Goal: Task Accomplishment & Management: Manage account settings

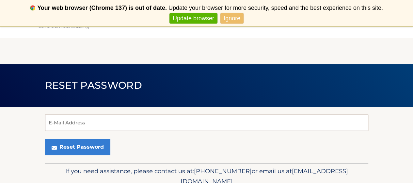
click at [86, 123] on input "E-Mail Address" at bounding box center [207, 122] width 324 height 16
type input "[EMAIL_ADDRESS][DOMAIN_NAME]"
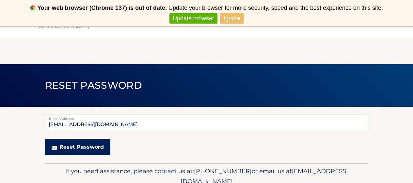
click at [86, 146] on button "Reset Password" at bounding box center [77, 147] width 65 height 16
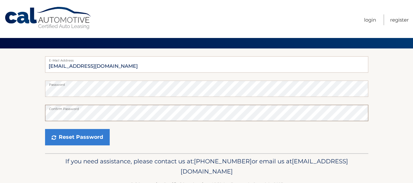
scroll to position [33, 0]
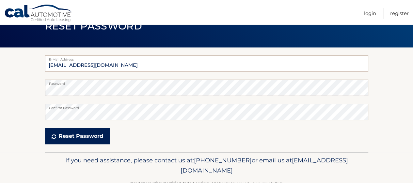
click at [78, 135] on button "Reset Password" at bounding box center [77, 136] width 65 height 16
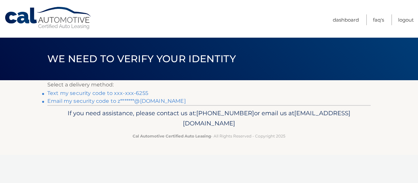
click at [89, 92] on link "Text my security code to xxx-xxx-6255" at bounding box center [97, 93] width 101 height 6
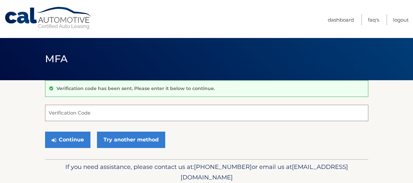
click at [92, 113] on input "Verification Code" at bounding box center [207, 113] width 324 height 16
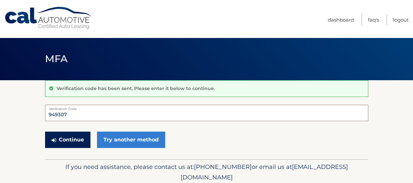
type input "949307"
click at [67, 140] on button "Continue" at bounding box center [67, 139] width 45 height 16
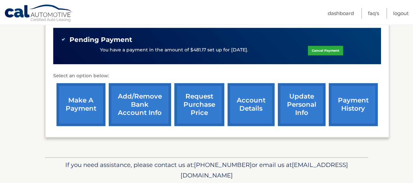
scroll to position [261, 0]
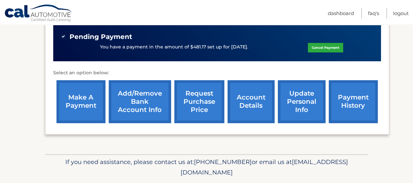
click at [246, 105] on link "account details" at bounding box center [251, 101] width 47 height 43
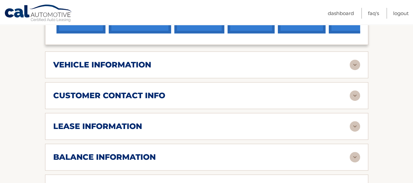
scroll to position [327, 0]
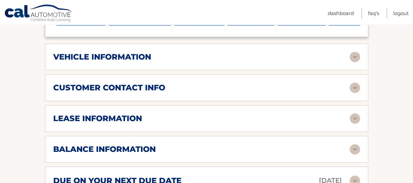
click at [353, 113] on img at bounding box center [355, 118] width 10 height 10
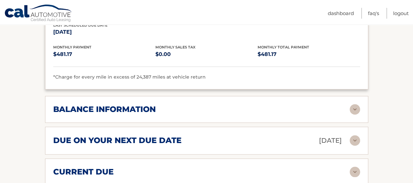
scroll to position [490, 0]
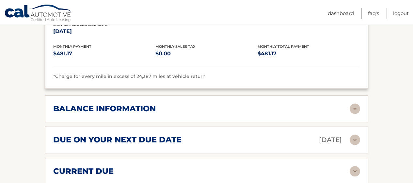
click at [352, 103] on img at bounding box center [355, 108] width 10 height 10
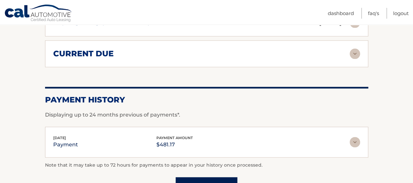
scroll to position [719, 0]
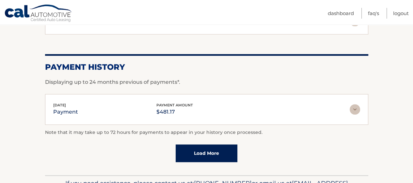
click at [228, 144] on link "Load More" at bounding box center [207, 153] width 62 height 18
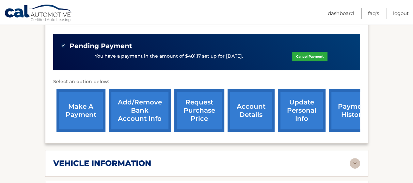
scroll to position [196, 0]
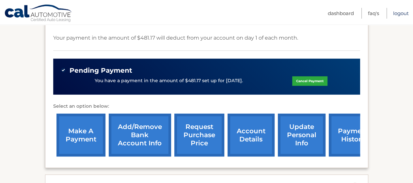
click at [398, 10] on link "Logout" at bounding box center [401, 13] width 16 height 11
